Goal: Task Accomplishment & Management: Complete application form

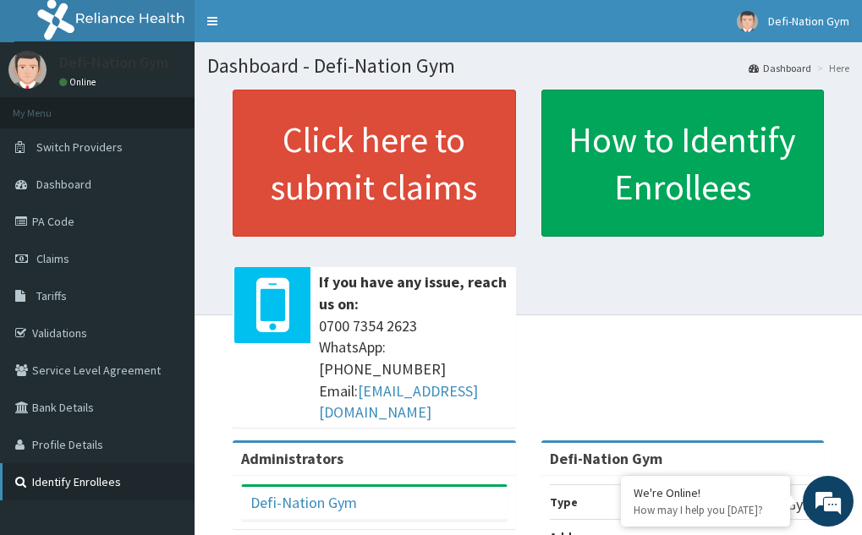
click at [96, 483] on link "Identify Enrollees" at bounding box center [97, 481] width 195 height 37
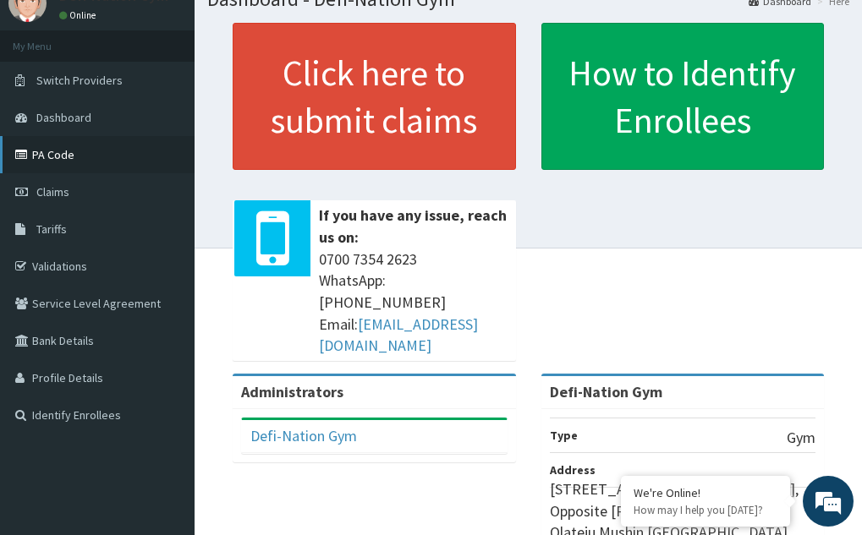
scroll to position [68, 0]
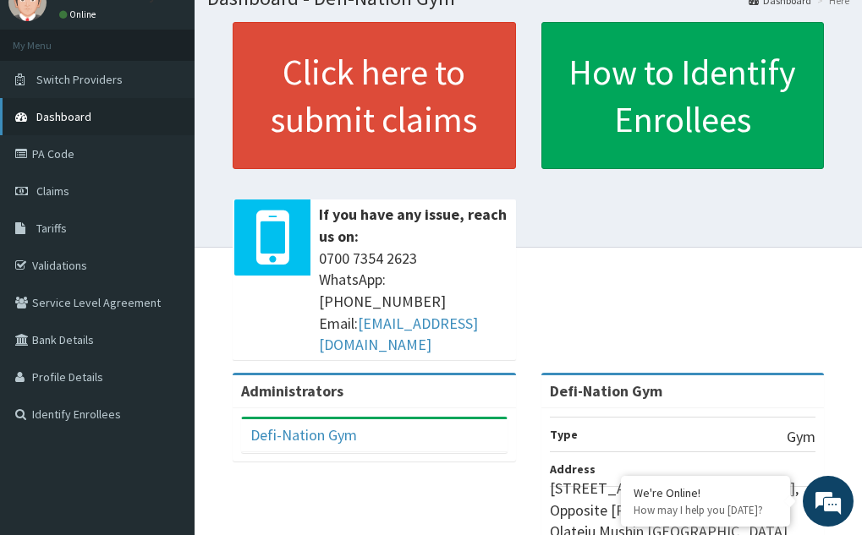
click at [51, 114] on span "Dashboard" at bounding box center [63, 116] width 55 height 15
click at [52, 114] on span "Dashboard" at bounding box center [63, 116] width 55 height 15
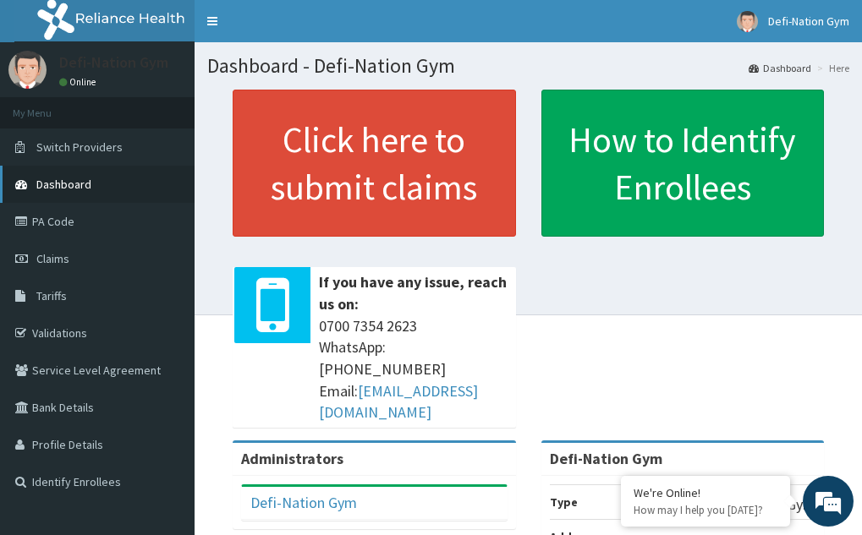
click at [49, 179] on span "Dashboard" at bounding box center [63, 184] width 55 height 15
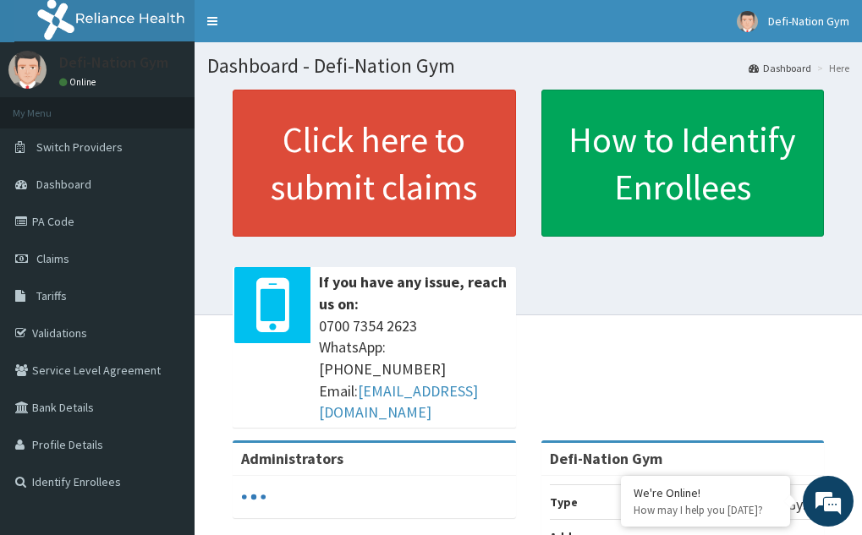
click at [49, 179] on span "Dashboard" at bounding box center [63, 184] width 55 height 15
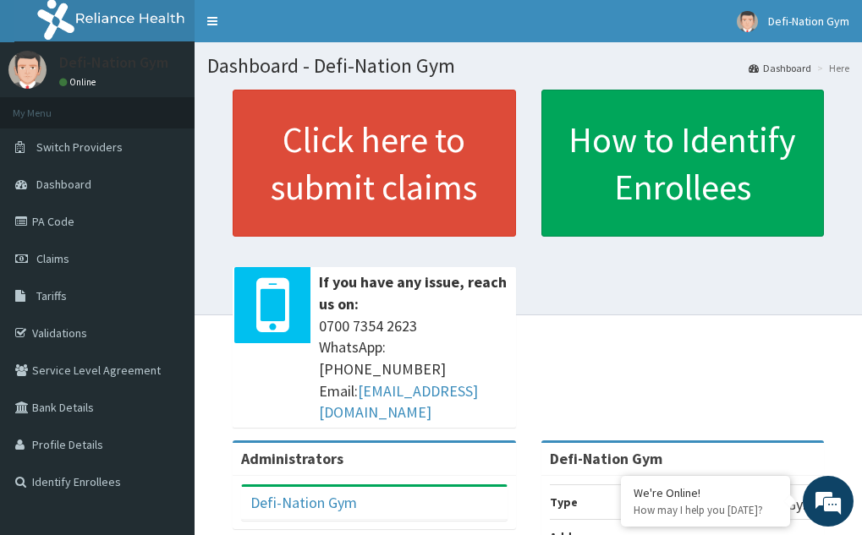
click at [49, 179] on span "Dashboard" at bounding box center [63, 184] width 55 height 15
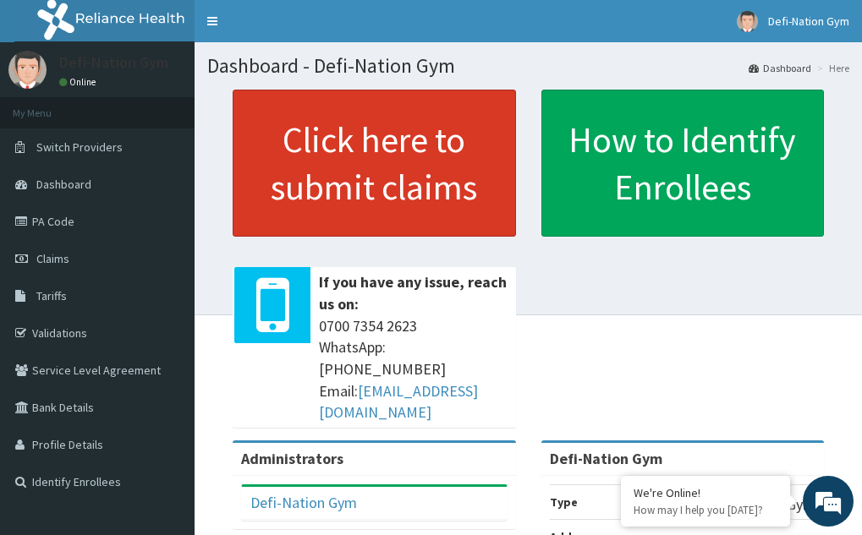
click at [315, 133] on link "Click here to submit claims" at bounding box center [374, 163] width 283 height 147
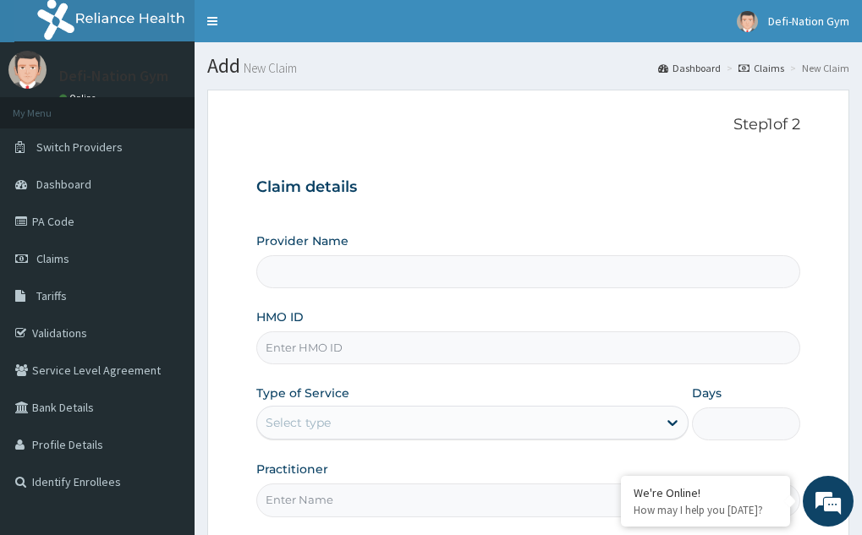
type input "Defi-Nation Gym"
type input "1"
click at [306, 276] on input "Defi-Nation Gym" at bounding box center [528, 271] width 544 height 33
click at [332, 360] on input "HMO ID" at bounding box center [528, 347] width 544 height 33
type input "FFC/10088/A"
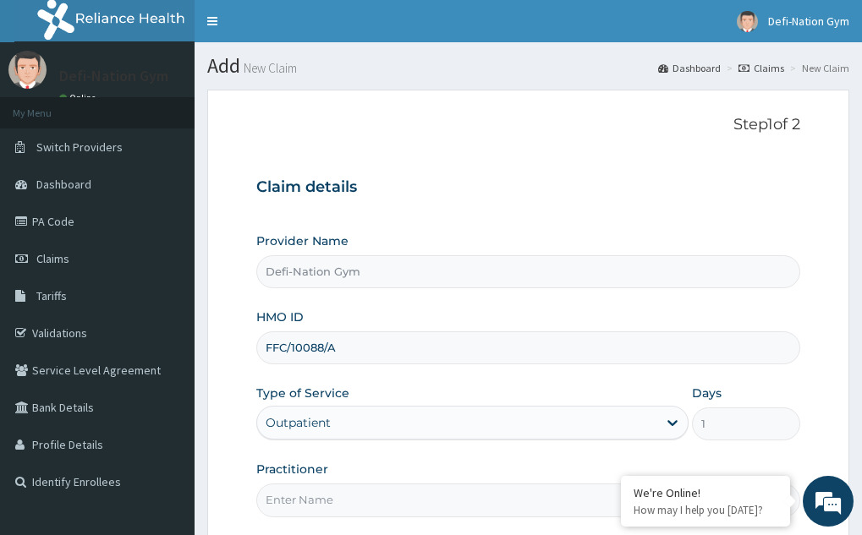
click at [861, 429] on section "Step 1 of 2 Claim details Provider Name Defi-Nation Gym HMO ID FFC/10088/A Type…" at bounding box center [528, 364] width 667 height 575
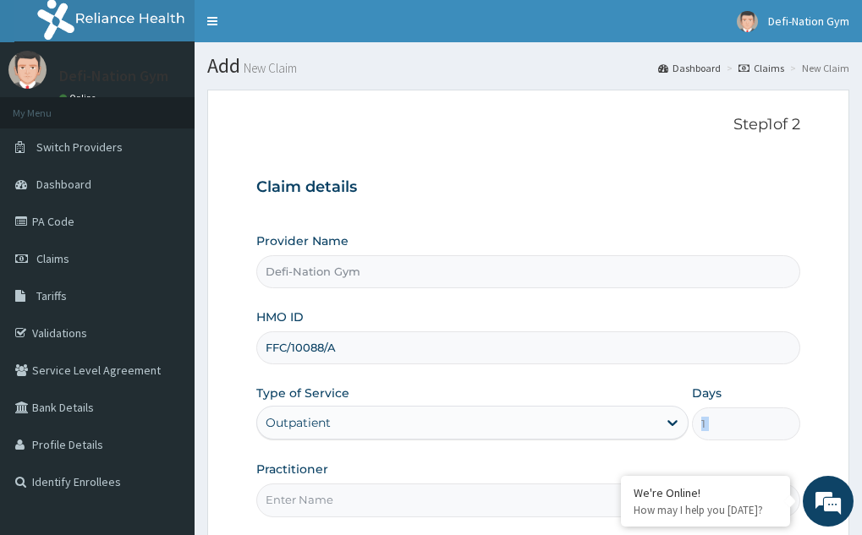
click at [861, 429] on section "Step 1 of 2 Claim details Provider Name Defi-Nation Gym HMO ID FFC/10088/A Type…" at bounding box center [528, 364] width 667 height 575
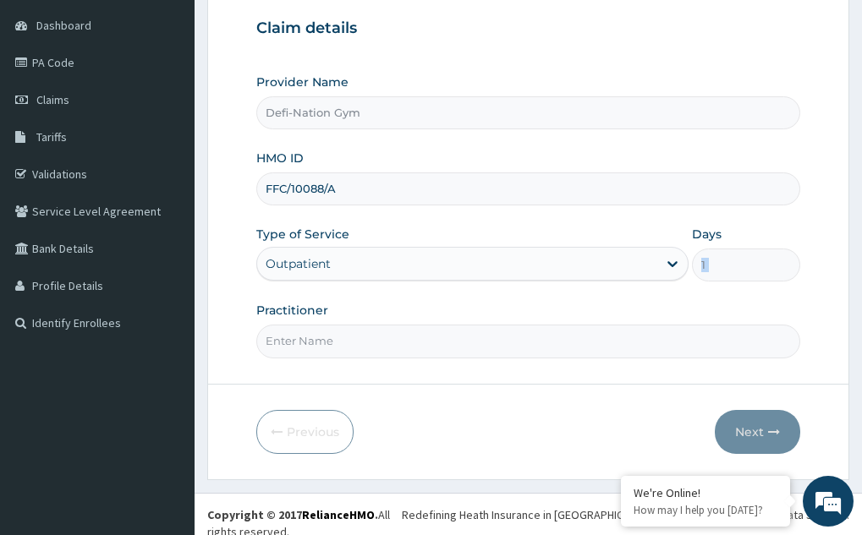
scroll to position [160, 0]
click at [307, 351] on input "Practitioner" at bounding box center [528, 340] width 544 height 33
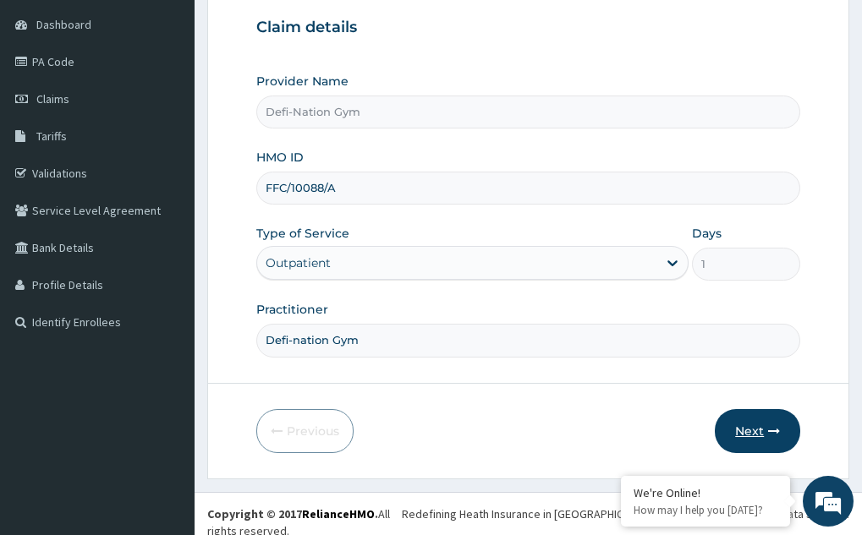
type input "Defi-nation Gym"
click at [773, 439] on button "Next" at bounding box center [757, 431] width 85 height 44
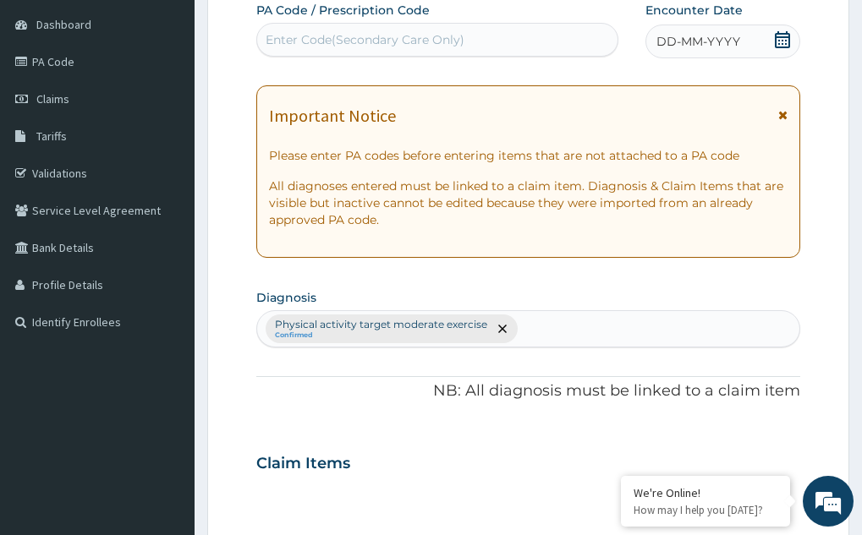
click at [512, 56] on div "Enter Code(Secondary Care Only)" at bounding box center [437, 40] width 362 height 34
type input "[-;P"
